Goal: Task Accomplishment & Management: Manage account settings

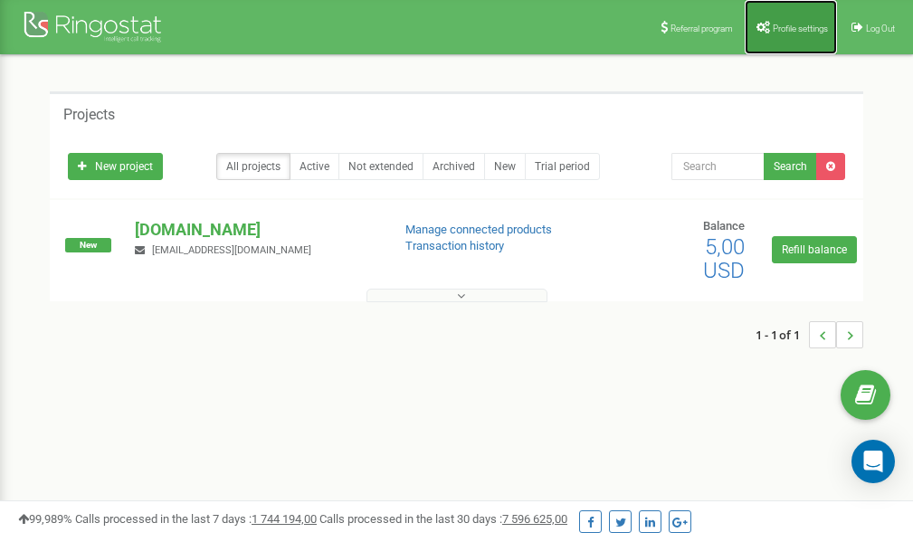
click at [792, 24] on span "Profile settings" at bounding box center [800, 29] width 55 height 10
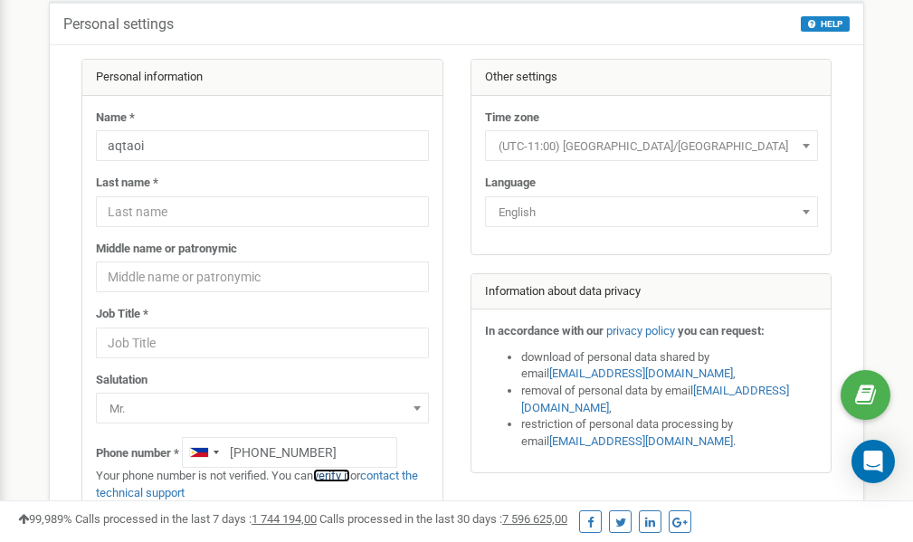
click at [336, 475] on link "verify it" at bounding box center [331, 476] width 37 height 14
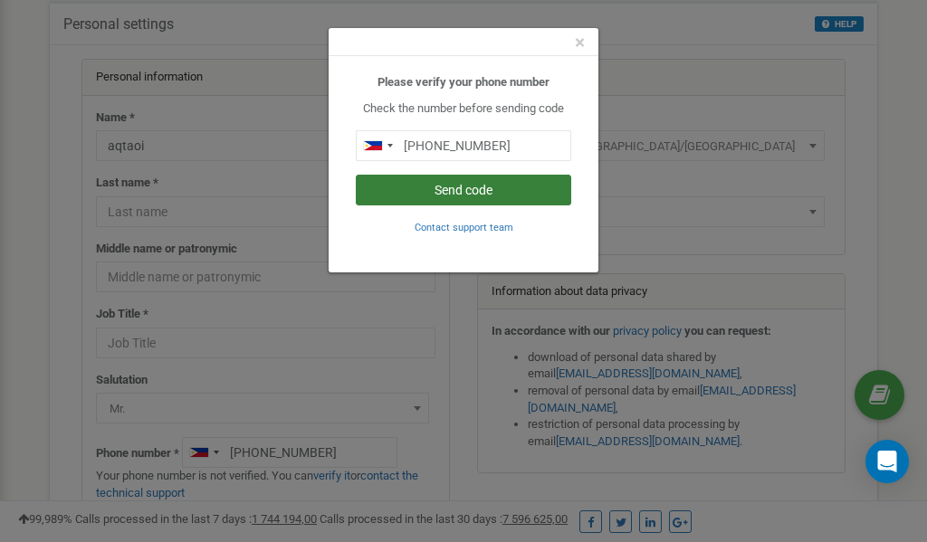
click at [483, 193] on button "Send code" at bounding box center [463, 190] width 215 height 31
